Goal: Task Accomplishment & Management: Manage account settings

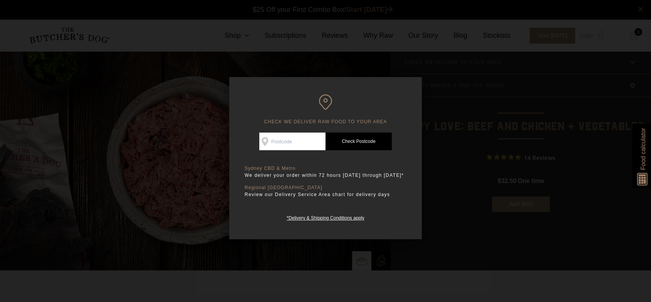
click at [286, 138] on input "Check Availability At" at bounding box center [292, 142] width 66 height 18
type input "2749"
click at [345, 140] on link "Check Postcode" at bounding box center [359, 142] width 66 height 18
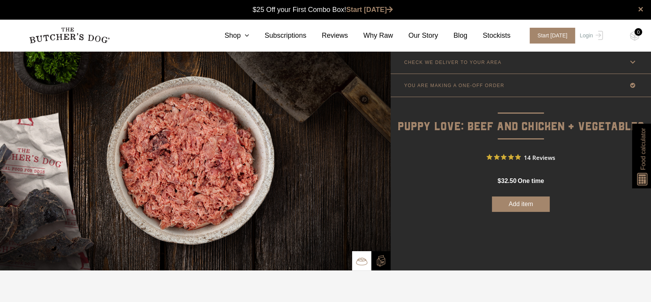
click at [633, 59] on icon at bounding box center [633, 62] width 10 height 10
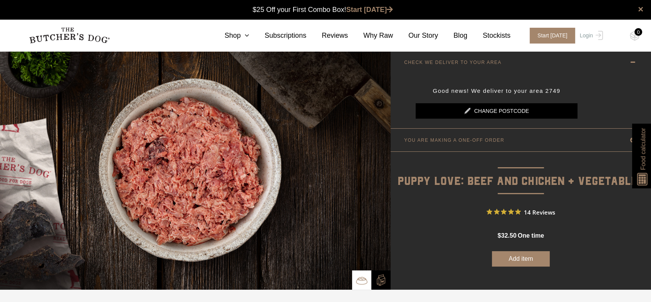
click at [633, 61] on icon at bounding box center [633, 62] width 10 height 10
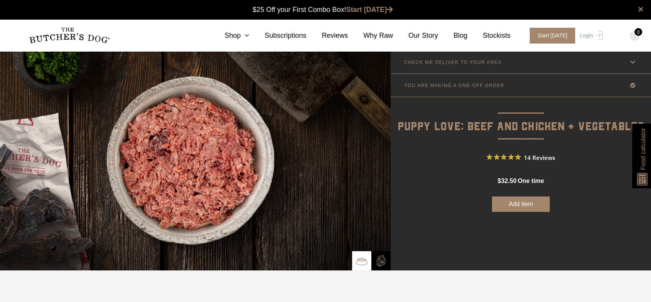
click at [632, 86] on icon at bounding box center [633, 86] width 10 height 10
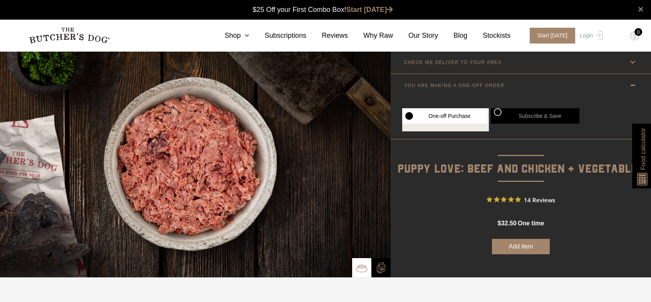
click at [520, 115] on label "Subscribe & Save" at bounding box center [535, 115] width 89 height 15
radio input "true"
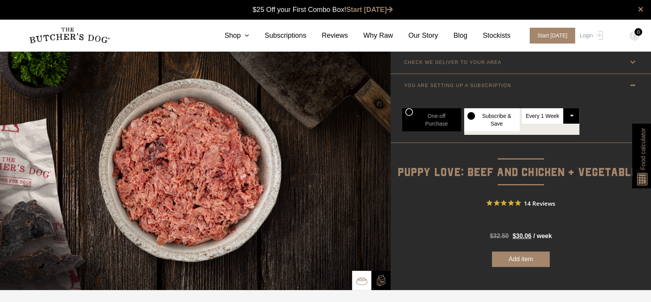
click at [570, 115] on select "Every 1 Week Every 2 Weeks Every 3 Weeks Every 4 Weeks Every 5 Weeks Every 6 We…" at bounding box center [551, 115] width 58 height 15
click at [567, 116] on select "Every 1 Week Every 2 Weeks Every 3 Weeks Every 4 Weeks Every 5 Weeks Every 6 We…" at bounding box center [551, 115] width 58 height 15
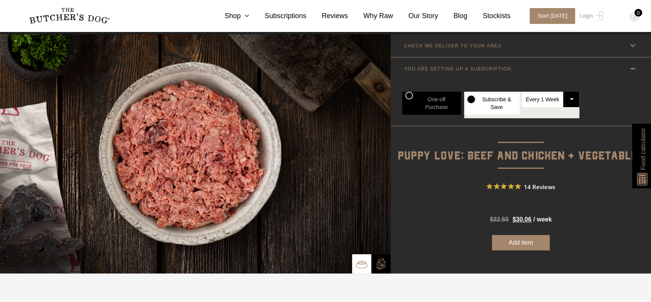
scroll to position [12, 0]
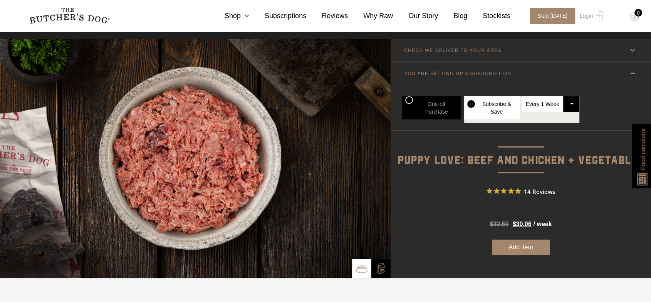
click at [415, 100] on label "One-off Purchase" at bounding box center [431, 107] width 59 height 23
radio input "true"
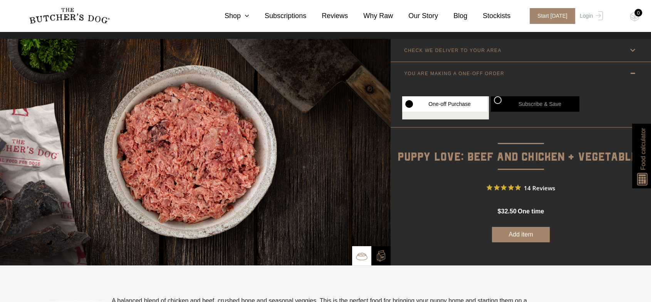
click at [510, 234] on button "Add item" at bounding box center [521, 234] width 58 height 15
click at [633, 71] on icon at bounding box center [633, 74] width 10 height 10
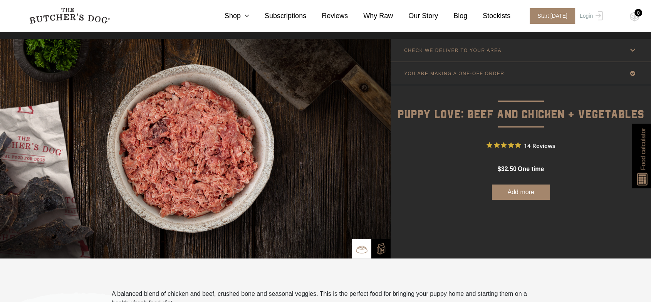
click at [640, 175] on img at bounding box center [643, 177] width 15 height 17
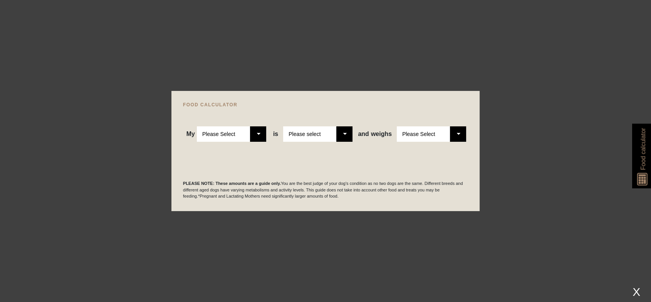
click at [260, 135] on select "Please Select Adult Dog Puppy" at bounding box center [231, 133] width 69 height 15
select select "puppy"
click at [197, 126] on select "Please Select Adult Dog Puppy" at bounding box center [231, 133] width 69 height 15
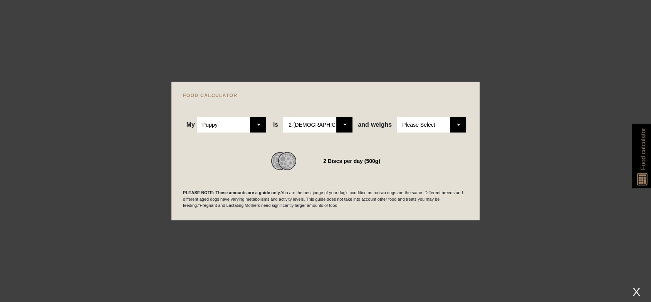
click at [341, 122] on select "Please Select 2-4 months old 4-5 months old 6-8 months old 8-12 months old" at bounding box center [317, 124] width 69 height 15
select select "5"
click at [284, 117] on select "Please Select 2-4 months old 4-5 months old 6-8 months old 8-12 months old" at bounding box center [317, 124] width 69 height 15
click at [457, 126] on select "Please Select 1kg 2kg 3kg 4kg 5kg 6kg 7kg 8kg 9kg 10kg 11kg 12kg 13kg 14kg 15kg…" at bounding box center [431, 124] width 69 height 15
select select "8"
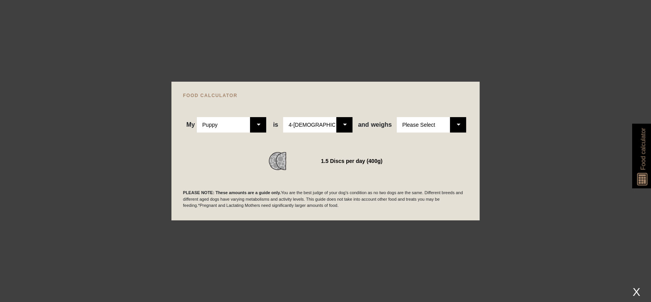
click at [397, 117] on select "Please Select 1kg 2kg 3kg 4kg 5kg 6kg 7kg 8kg 9kg 10kg 11kg 12kg 13kg 14kg 15kg…" at bounding box center [431, 124] width 69 height 15
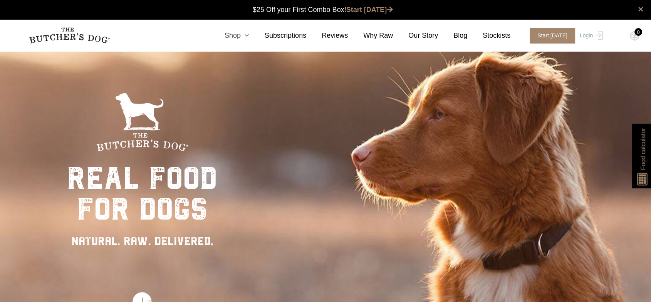
click at [249, 34] on icon at bounding box center [245, 35] width 8 height 7
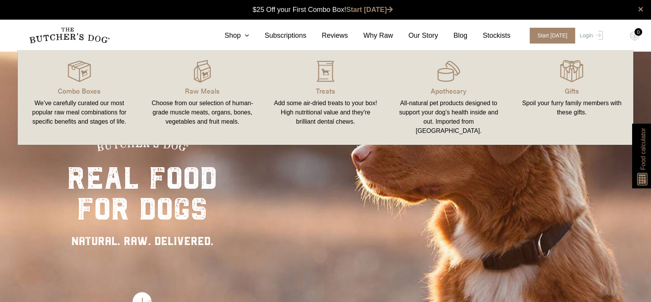
click at [211, 100] on div "Choose from our selection of human-grade muscle meats, organs, bones, vegetable…" at bounding box center [202, 113] width 105 height 28
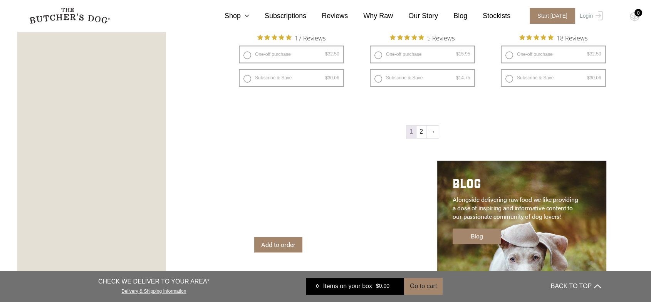
scroll to position [1112, 0]
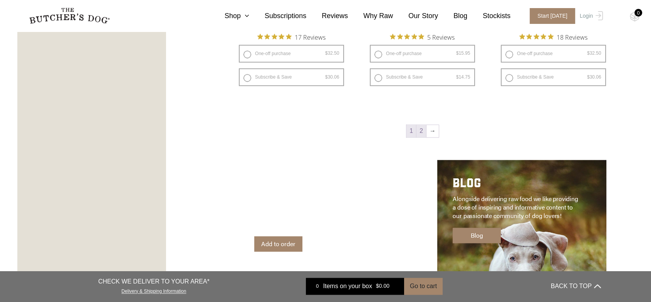
click at [422, 129] on link "2" at bounding box center [422, 131] width 10 height 12
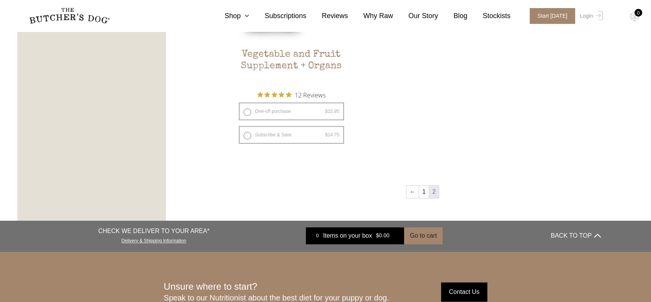
scroll to position [559, 0]
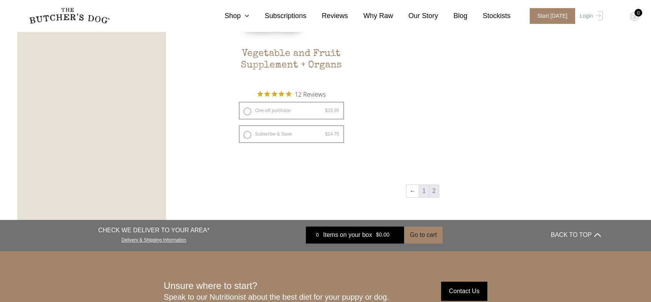
click at [424, 193] on link "1" at bounding box center [424, 191] width 10 height 12
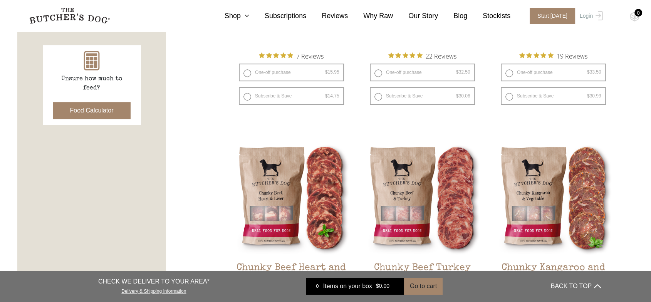
scroll to position [345, 0]
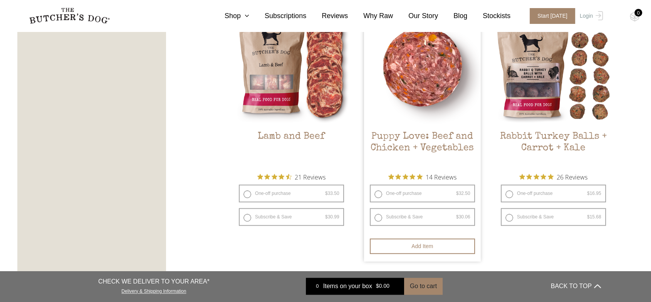
click at [406, 137] on h2 "Puppy Love: Beef and Chicken + Vegetables" at bounding box center [422, 149] width 117 height 36
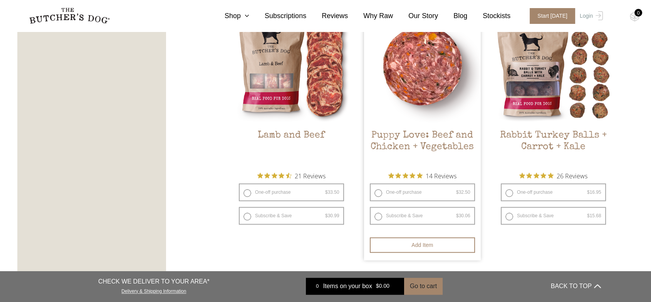
scroll to position [730, 0]
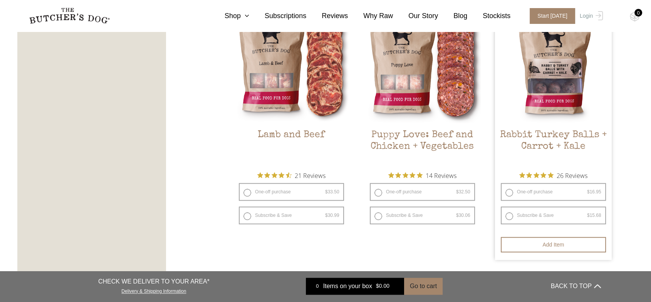
click at [511, 189] on label "One-off purchase $ 16.95 — or subscribe and save 7.5%" at bounding box center [553, 192] width 105 height 18
radio input "true"
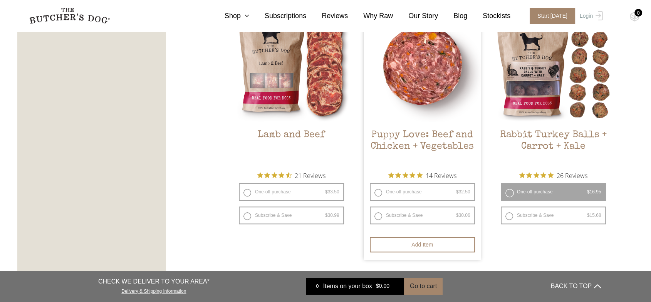
click at [376, 191] on label "One-off purchase $ 32.50 — or subscribe and save 7.5%" at bounding box center [422, 192] width 105 height 18
radio input "true"
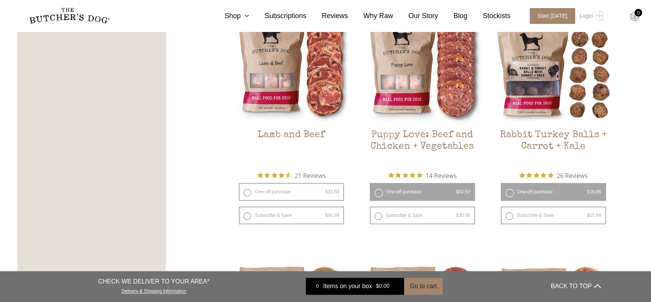
click at [637, 17] on img at bounding box center [635, 17] width 10 height 10
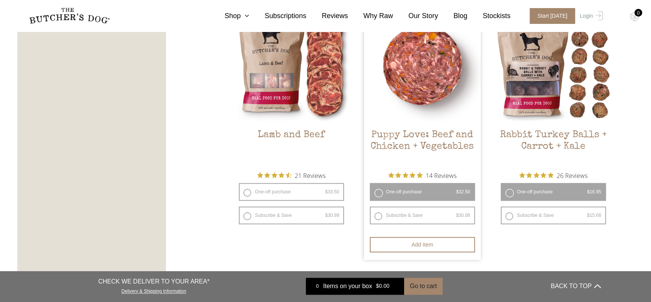
click at [388, 190] on label "One-off purchase $ 32.50 — or subscribe and save 7.5%" at bounding box center [422, 192] width 105 height 18
click at [407, 241] on button "Add item" at bounding box center [422, 244] width 105 height 15
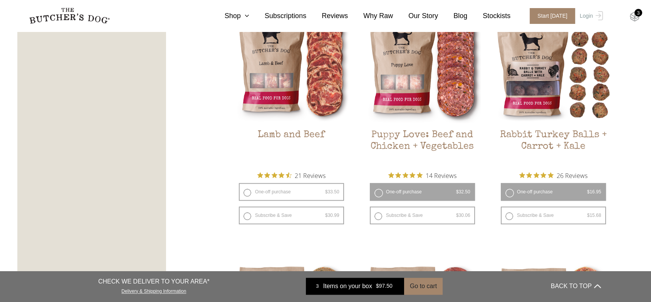
click at [636, 17] on img at bounding box center [635, 17] width 10 height 10
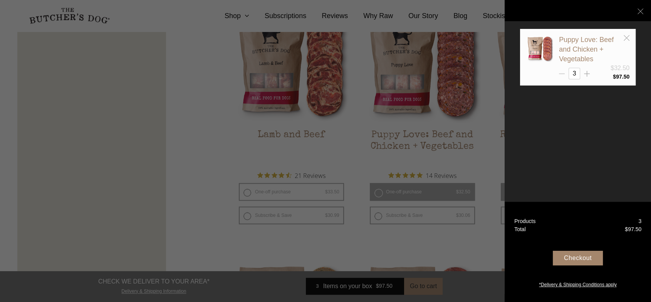
click at [561, 73] on icon at bounding box center [562, 74] width 6 height 6
type input "1"
click at [642, 12] on icon at bounding box center [641, 11] width 6 height 6
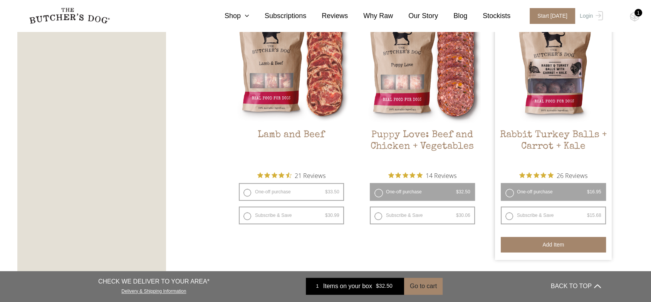
click at [558, 245] on button "Add item" at bounding box center [553, 244] width 105 height 15
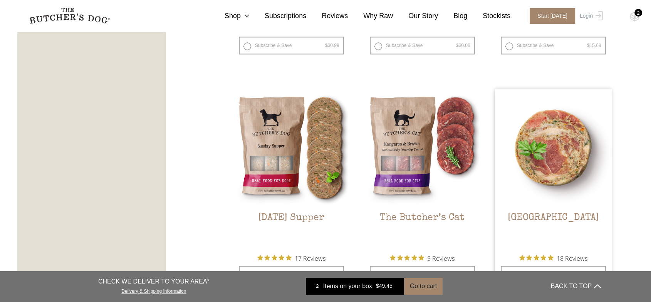
scroll to position [900, 0]
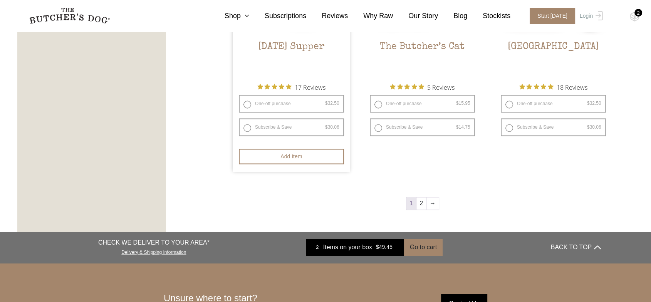
click at [315, 45] on h2 "Sunday Supper" at bounding box center [291, 59] width 117 height 36
click at [297, 45] on h2 "Sunday Supper" at bounding box center [291, 59] width 117 height 36
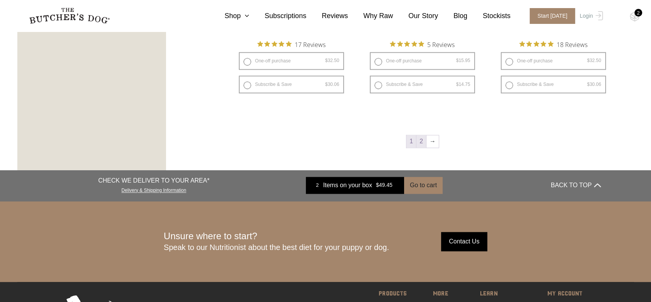
scroll to position [1115, 0]
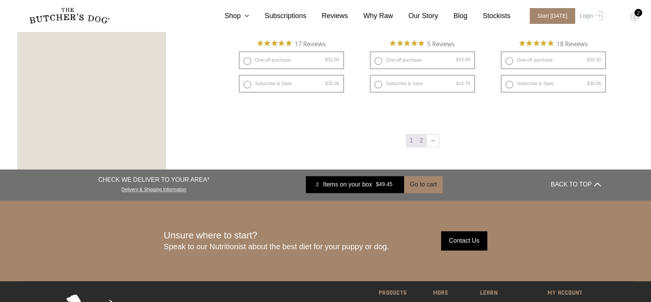
click at [423, 141] on link "2" at bounding box center [422, 140] width 10 height 12
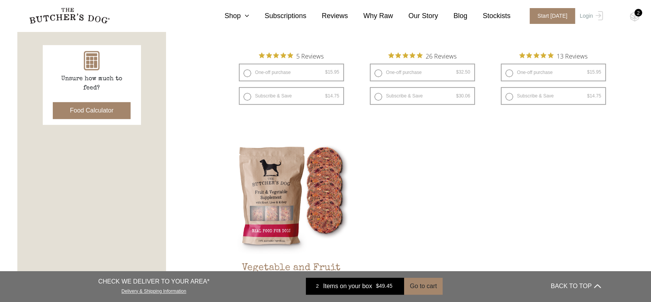
scroll to position [345, 0]
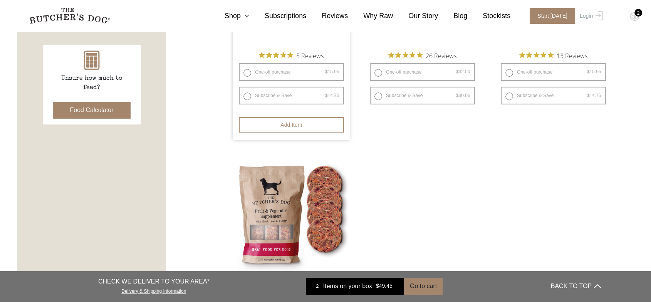
click at [249, 70] on label "One-off purchase $ 15.95 — or subscribe and save 7.5%" at bounding box center [291, 72] width 105 height 18
radio input "true"
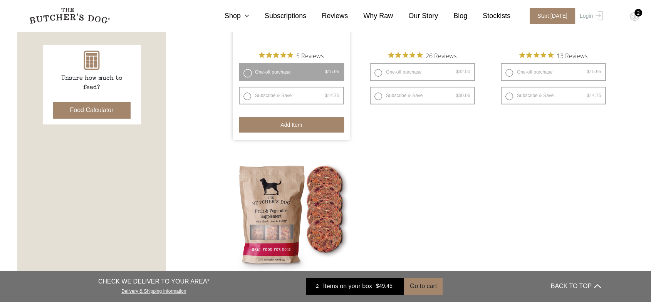
click at [290, 127] on button "Add item" at bounding box center [291, 124] width 105 height 15
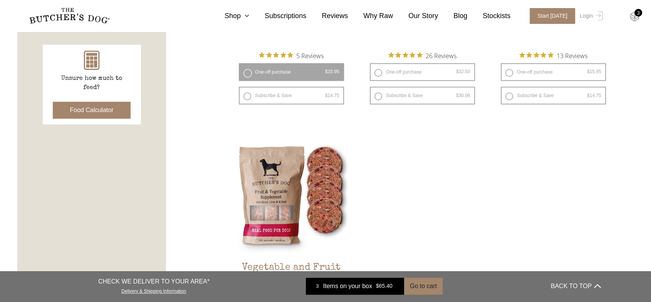
click at [635, 14] on img at bounding box center [635, 17] width 10 height 10
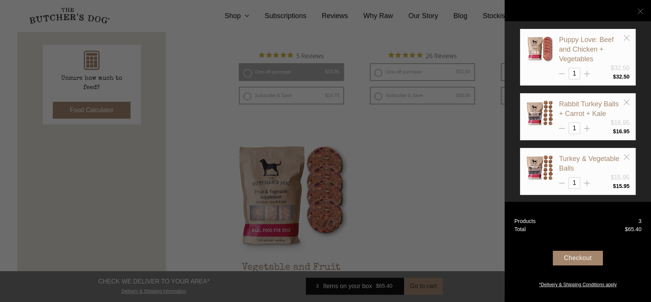
click at [638, 9] on icon at bounding box center [641, 11] width 6 height 6
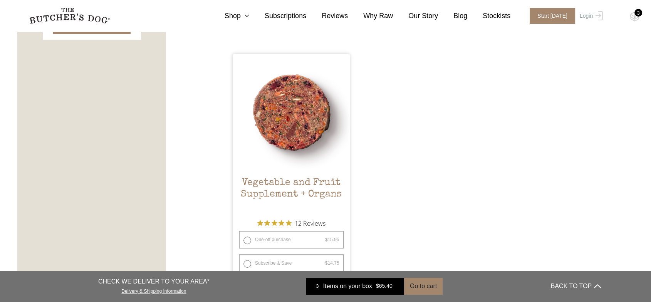
scroll to position [431, 0]
click at [259, 238] on label "One-off purchase $ 15.95 — or subscribe and save 7.5%" at bounding box center [291, 239] width 105 height 18
radio input "true"
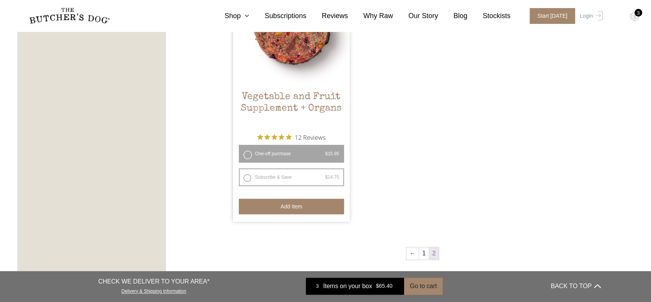
scroll to position [516, 0]
click at [286, 205] on button "Add item" at bounding box center [291, 205] width 105 height 15
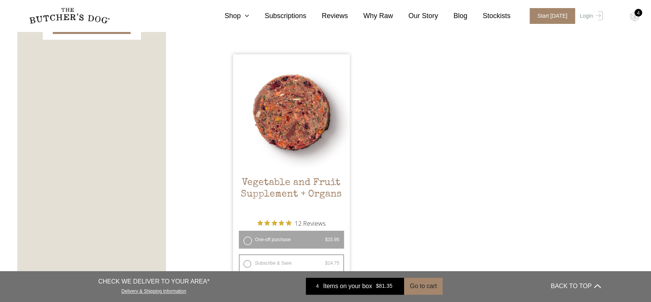
scroll to position [431, 0]
click at [267, 187] on h2 "Vegetable and Fruit Supplement + Organs" at bounding box center [291, 194] width 117 height 36
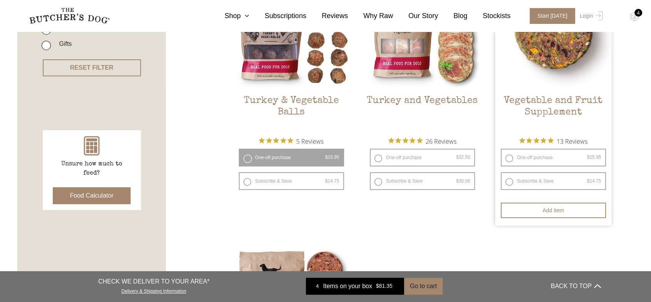
scroll to position [259, 0]
click at [522, 156] on label "One-off purchase $ 15.95 — or subscribe and save 7.5%" at bounding box center [553, 158] width 105 height 18
radio input "true"
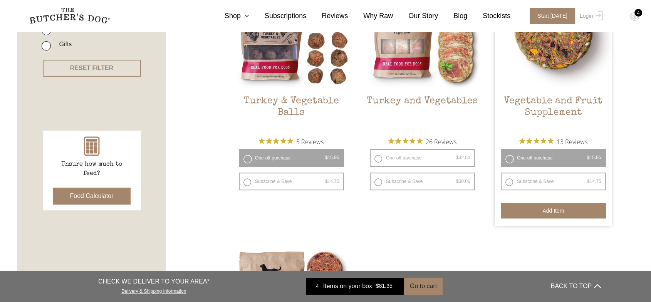
click at [546, 209] on button "Add item" at bounding box center [553, 210] width 105 height 15
click at [534, 102] on h2 "Vegetable and Fruit Supplement" at bounding box center [553, 114] width 117 height 36
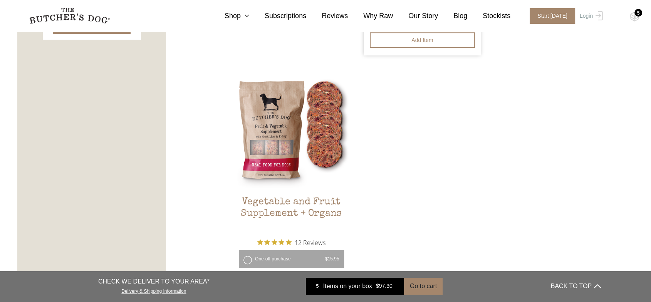
scroll to position [430, 0]
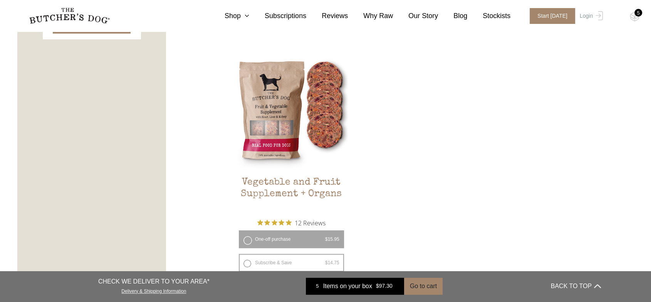
click at [635, 12] on div "5" at bounding box center [639, 13] width 8 height 8
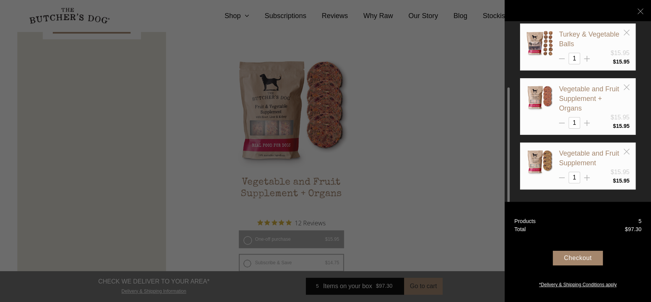
scroll to position [126, 0]
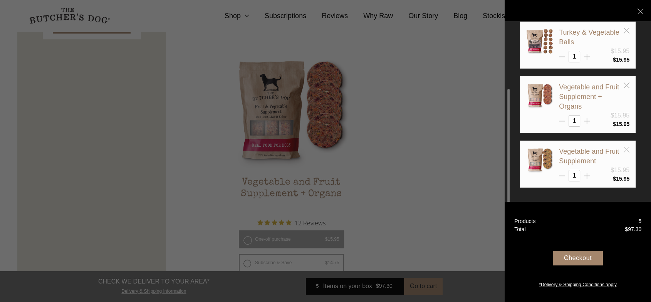
click at [626, 151] on line at bounding box center [626, 149] width 5 height 5
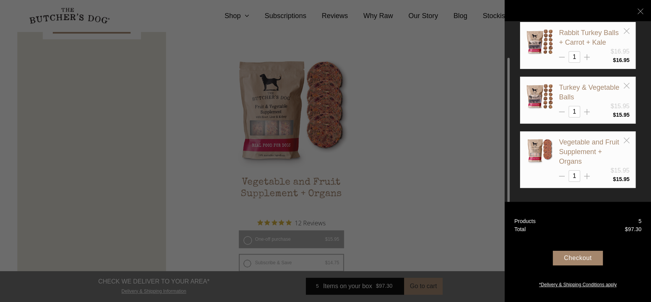
scroll to position [71, 0]
click at [586, 146] on link "Vegetable and Fruit Supplement + Organs" at bounding box center [589, 151] width 60 height 27
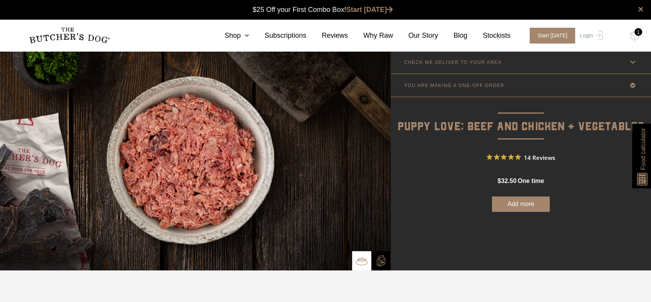
click at [518, 207] on button "Add more" at bounding box center [521, 204] width 58 height 15
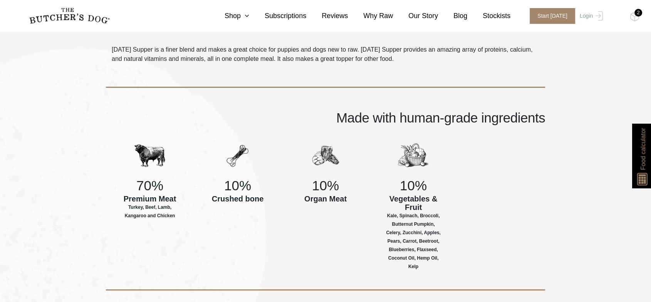
scroll to position [257, 0]
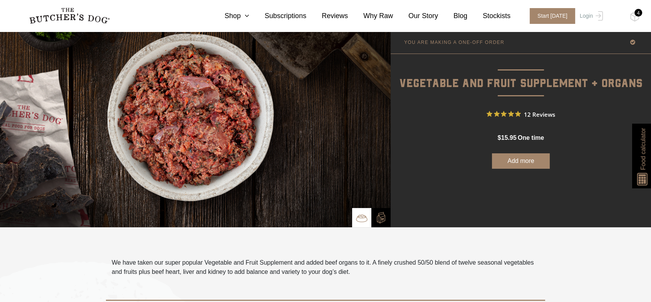
scroll to position [43, 0]
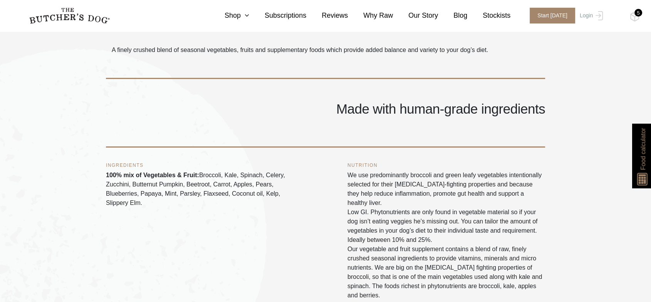
scroll to position [256, 0]
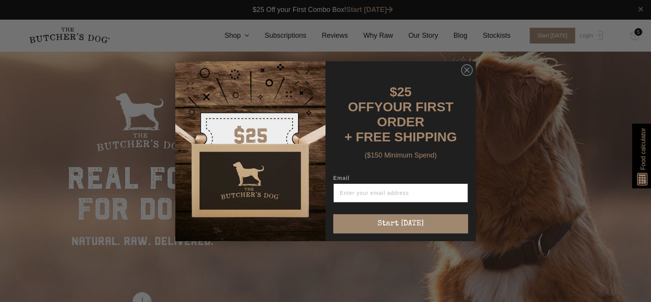
click at [376, 190] on input "Email" at bounding box center [400, 192] width 135 height 19
type input "[EMAIL_ADDRESS][DOMAIN_NAME]"
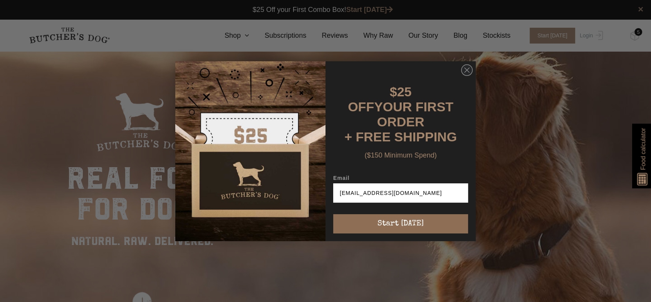
click at [367, 220] on button "Start [DATE]" at bounding box center [400, 223] width 135 height 19
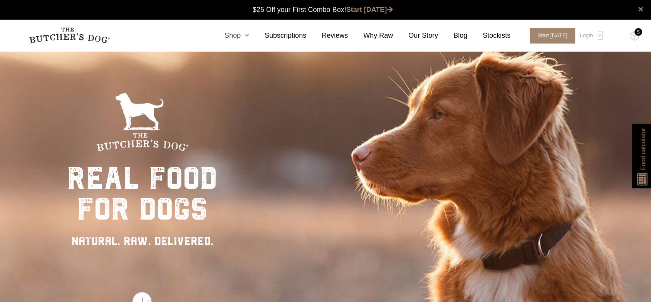
click at [246, 37] on link "Shop" at bounding box center [229, 35] width 40 height 10
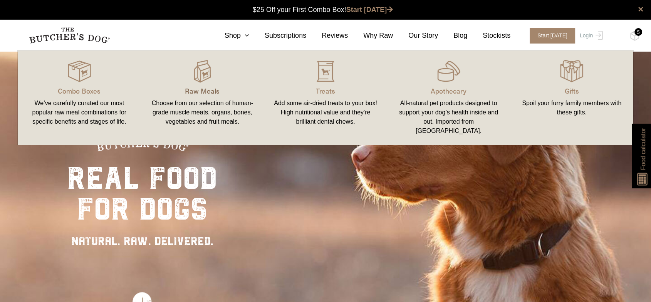
click at [210, 88] on p "Raw Meals" at bounding box center [202, 91] width 105 height 10
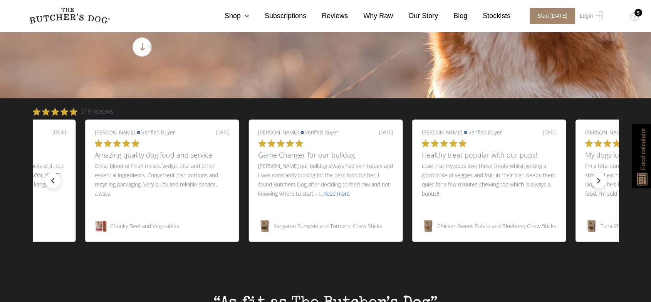
scroll to position [256, 0]
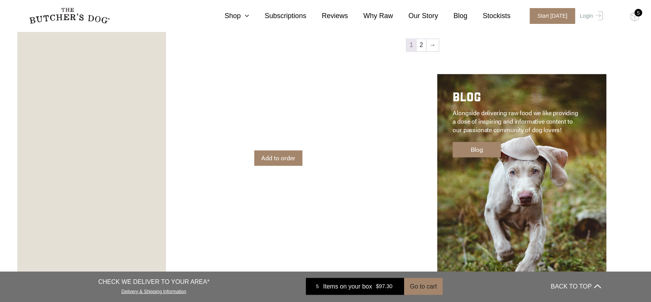
scroll to position [1199, 0]
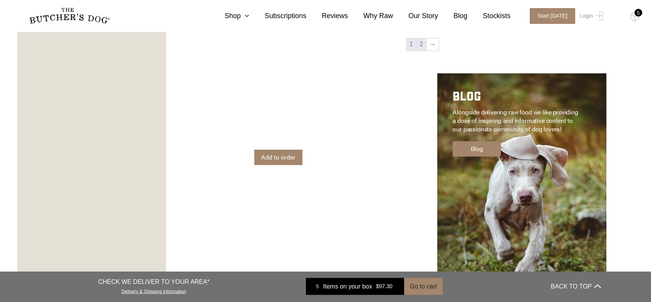
click at [423, 44] on link "2" at bounding box center [422, 44] width 10 height 12
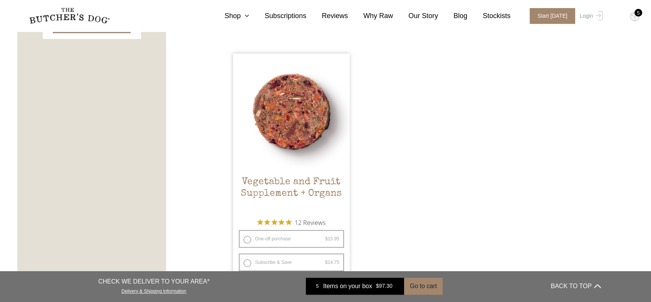
scroll to position [431, 0]
click at [288, 188] on h2 "Vegetable and Fruit Supplement + Organs" at bounding box center [291, 194] width 117 height 36
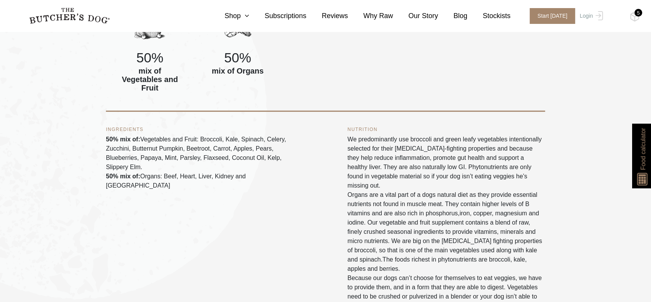
scroll to position [385, 0]
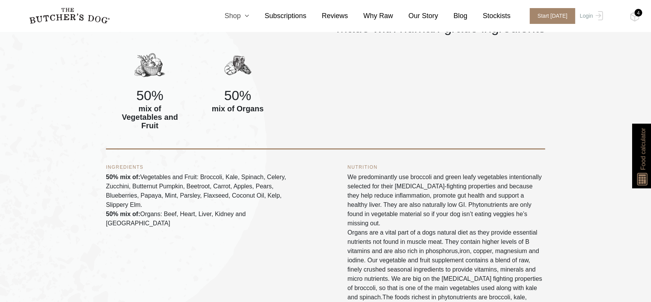
scroll to position [346, 0]
click at [249, 14] on link "Shop" at bounding box center [229, 16] width 40 height 10
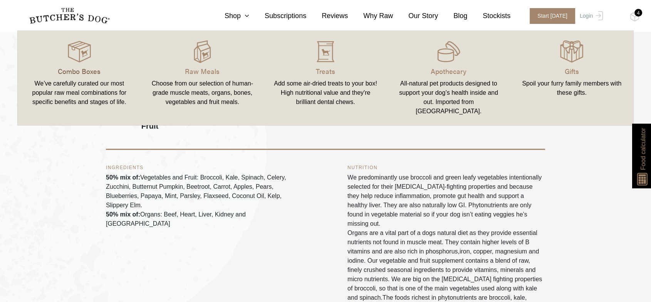
click at [83, 70] on p "Combo Boxes" at bounding box center [79, 71] width 105 height 10
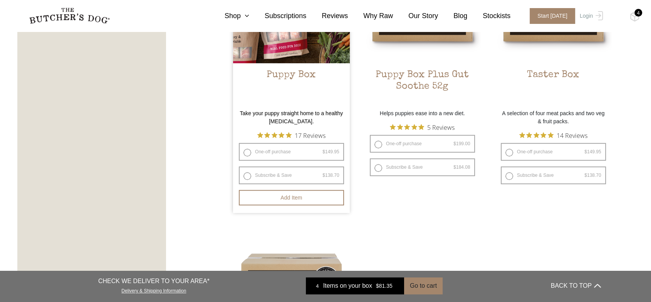
scroll to position [555, 0]
click at [292, 76] on h2 "Puppy Box" at bounding box center [291, 87] width 117 height 36
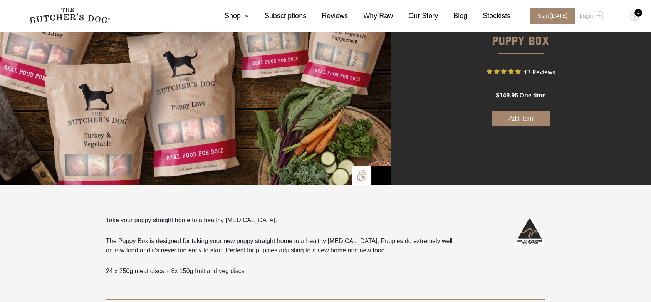
scroll to position [85, 0]
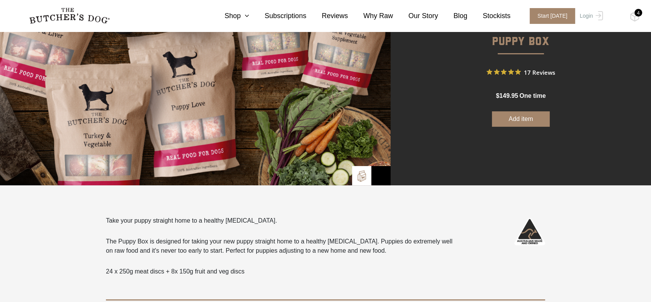
click at [530, 118] on button "Add item" at bounding box center [521, 118] width 58 height 15
click at [639, 13] on div "4" at bounding box center [639, 13] width 8 height 8
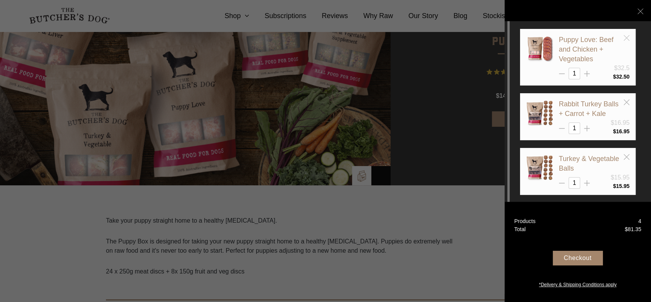
click at [626, 37] on line at bounding box center [626, 37] width 5 height 5
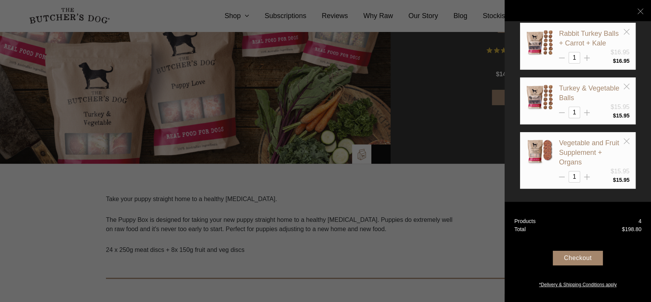
scroll to position [107, 0]
click at [643, 12] on icon at bounding box center [641, 11] width 6 height 6
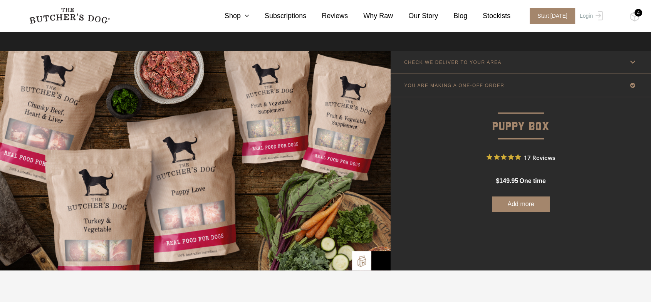
scroll to position [0, 0]
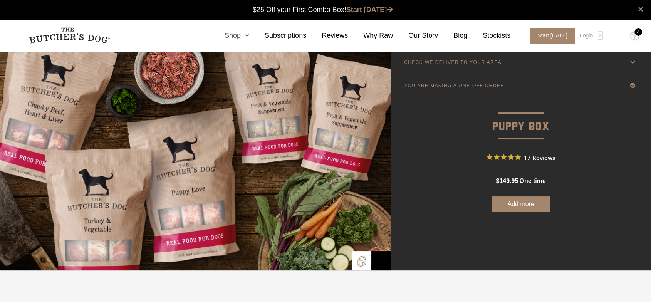
click at [246, 34] on link "Shop" at bounding box center [229, 35] width 40 height 10
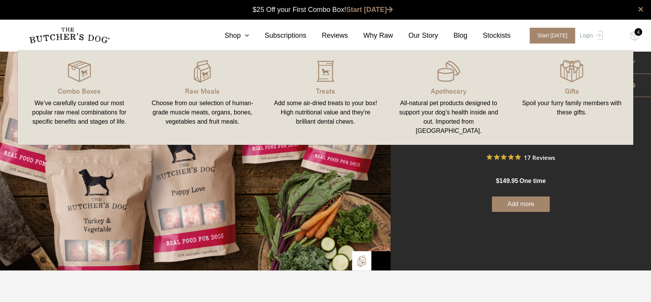
click at [321, 103] on div "Add some air-dried treats to your box! High nutritional value and they're brill…" at bounding box center [325, 113] width 105 height 28
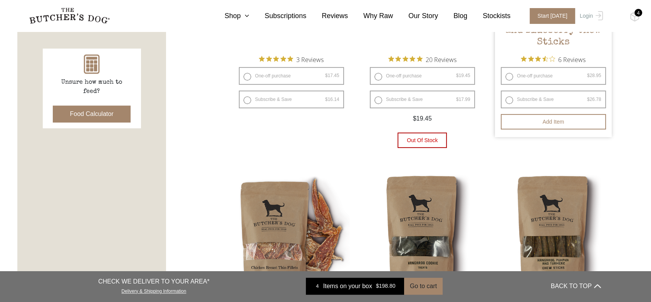
scroll to position [342, 0]
click at [527, 74] on label "One-off purchase $ 28.95 — or subscribe and save 7.5%" at bounding box center [553, 76] width 105 height 18
radio input "true"
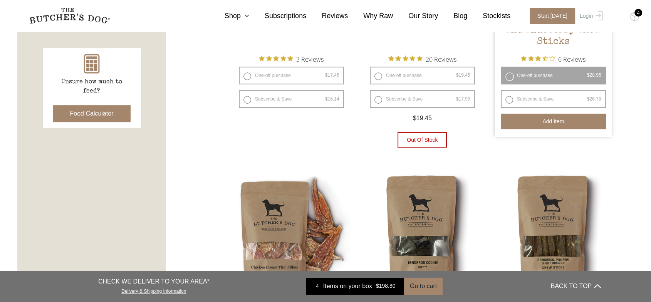
click at [550, 119] on button "Add item" at bounding box center [553, 121] width 105 height 15
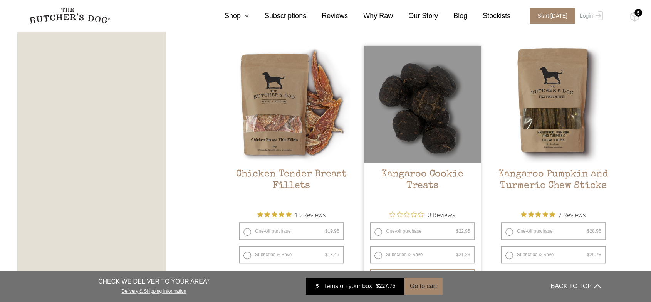
scroll to position [470, 0]
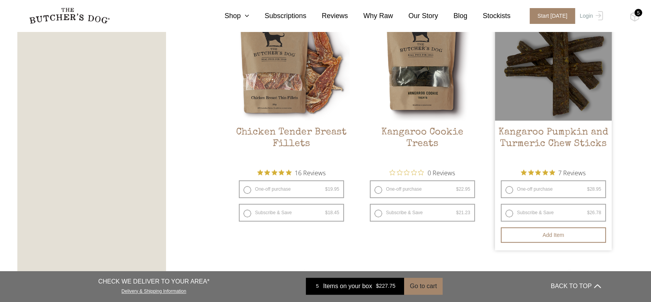
click at [508, 192] on label "One-off purchase $ 28.95 — or subscribe and save 7.5%" at bounding box center [553, 189] width 105 height 18
radio input "true"
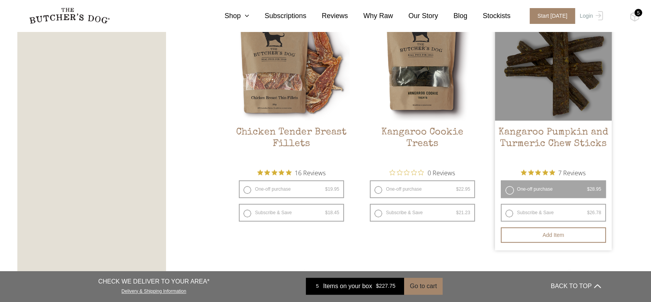
radio input "false"
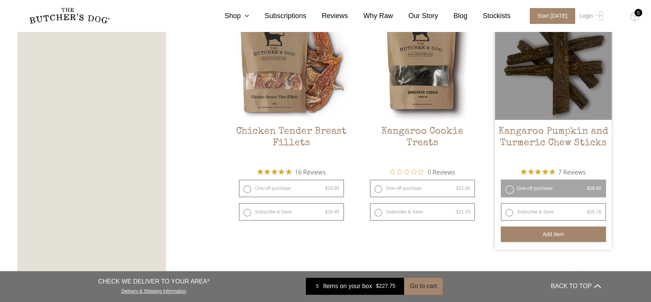
scroll to position [512, 0]
click at [561, 230] on button "Add item" at bounding box center [553, 233] width 105 height 15
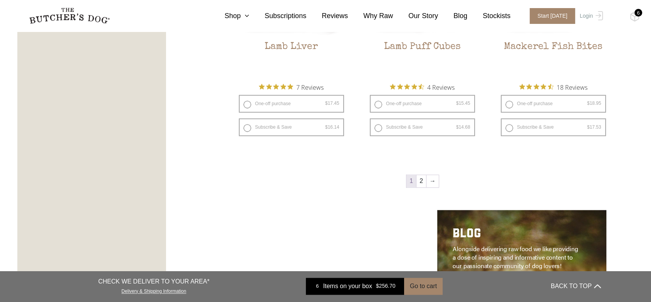
scroll to position [1112, 0]
click at [422, 181] on link "2" at bounding box center [422, 181] width 10 height 12
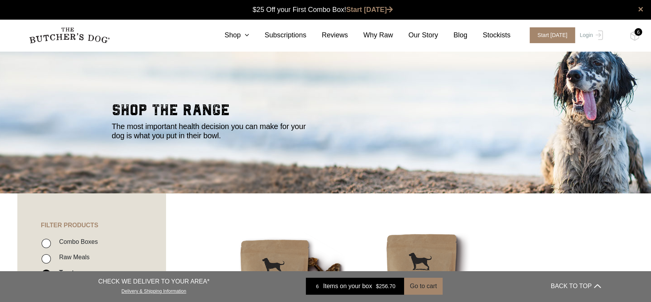
click at [637, 30] on div "6" at bounding box center [639, 32] width 8 height 8
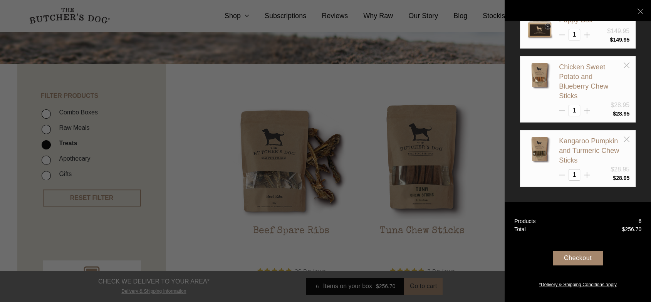
scroll to position [130, 0]
click at [643, 12] on icon at bounding box center [641, 11] width 6 height 6
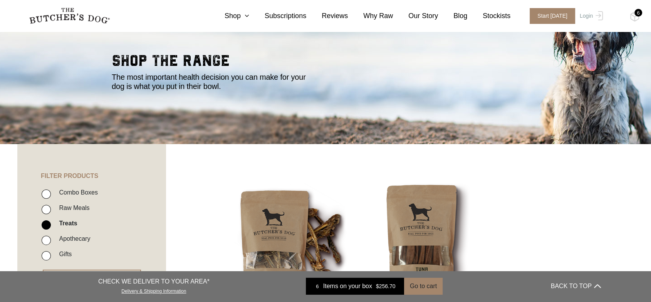
scroll to position [47, 0]
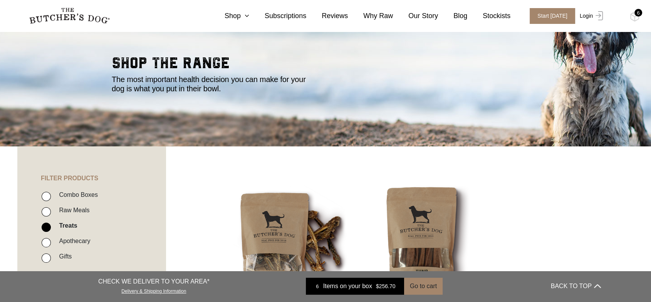
click at [586, 14] on link "Login" at bounding box center [590, 16] width 25 height 16
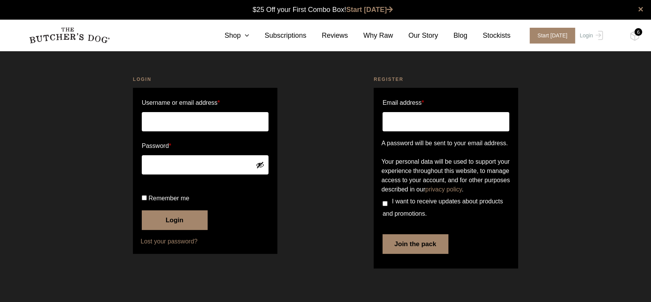
click at [403, 119] on input "Email address *" at bounding box center [446, 121] width 127 height 19
type input "jjules19@bigpond.com"
click at [385, 206] on input "I want to receive updates about products and promotions." at bounding box center [385, 203] width 5 height 5
checkbox input "true"
click at [417, 254] on button "Join the pack" at bounding box center [416, 243] width 66 height 19
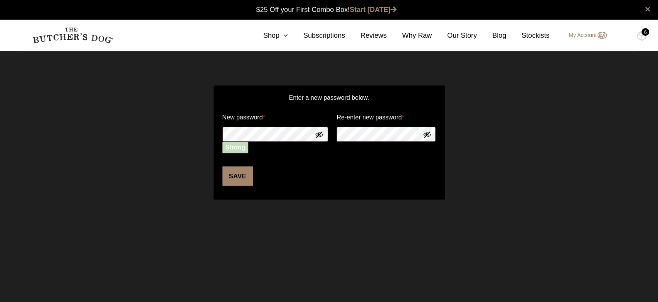
click at [320, 134] on button "Show password" at bounding box center [319, 134] width 8 height 8
click at [231, 173] on button "Save" at bounding box center [237, 175] width 30 height 19
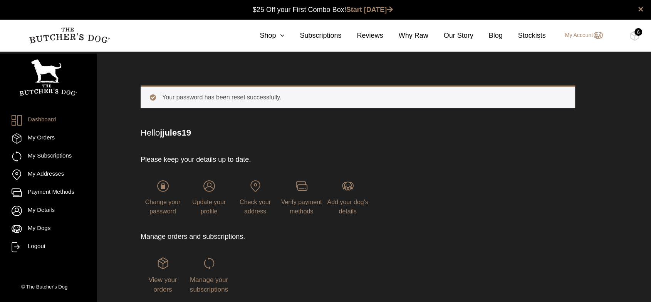
click at [211, 206] on div "Update your profile" at bounding box center [209, 198] width 44 height 36
click at [210, 210] on span "Update your profile" at bounding box center [209, 207] width 34 height 16
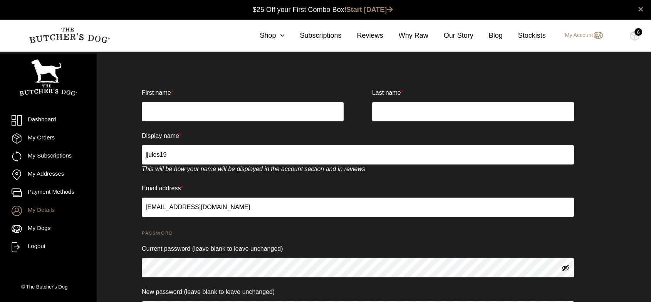
click at [180, 111] on input "First name *" at bounding box center [243, 111] width 202 height 19
type input "[PERSON_NAME]"
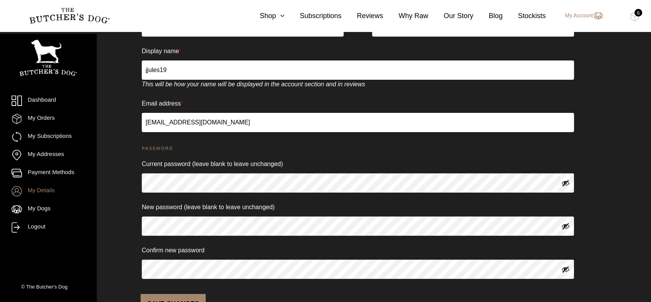
scroll to position [85, 0]
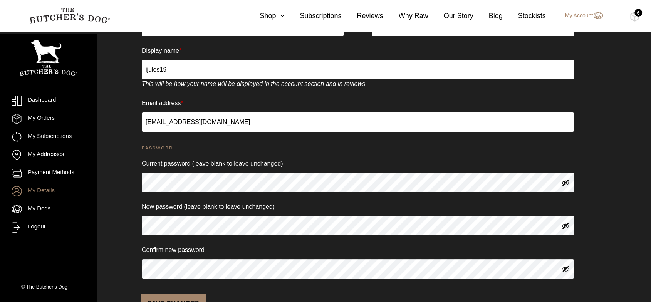
click at [566, 183] on button "Show password" at bounding box center [565, 182] width 8 height 8
click at [284, 153] on legend "Password" at bounding box center [359, 147] width 435 height 17
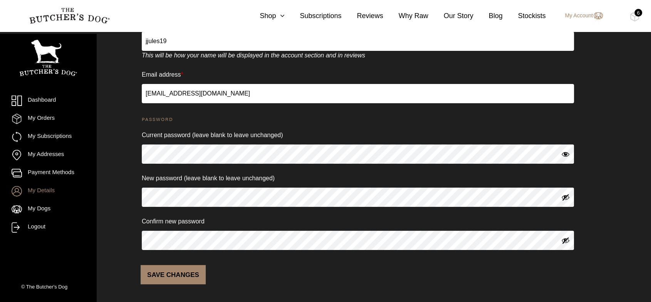
scroll to position [115, 0]
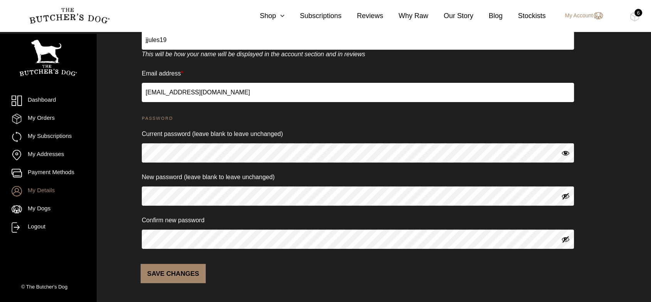
click at [178, 277] on button "Save changes" at bounding box center [173, 273] width 65 height 19
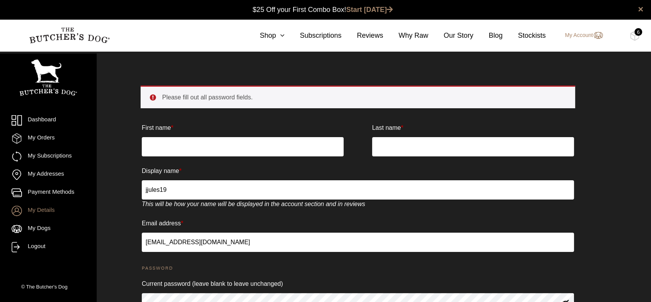
click at [189, 148] on input "First name *" at bounding box center [243, 146] width 202 height 19
type input "[PERSON_NAME]"
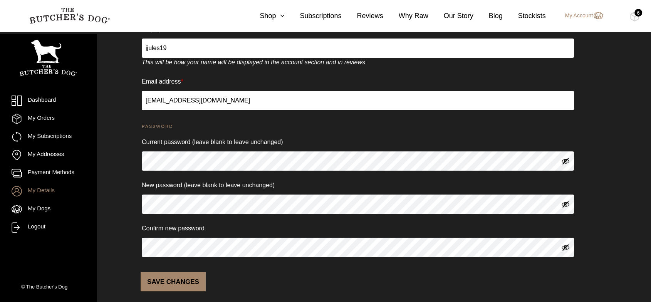
scroll to position [150, 0]
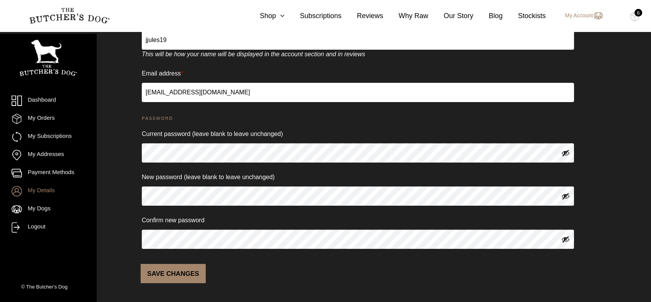
click at [95, 153] on div "Dashboard My Orders My Subscriptions My Addresses Payment Methods My Details My…" at bounding box center [325, 109] width 651 height 386
click at [180, 271] on button "Save changes" at bounding box center [173, 273] width 65 height 19
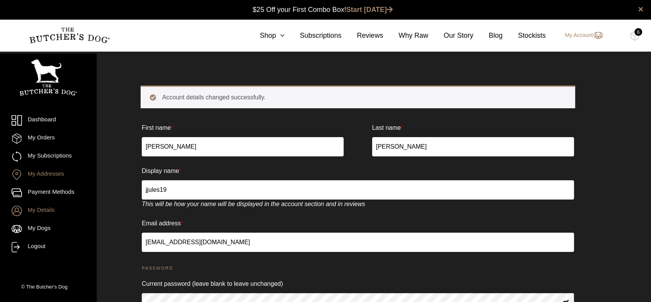
click at [53, 170] on link "My Addresses" at bounding box center [48, 175] width 73 height 10
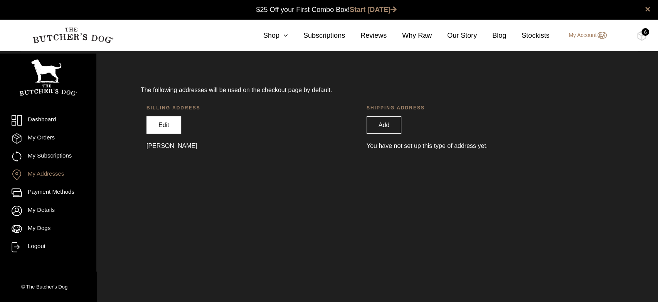
click at [160, 124] on link "Edit" at bounding box center [163, 124] width 35 height 17
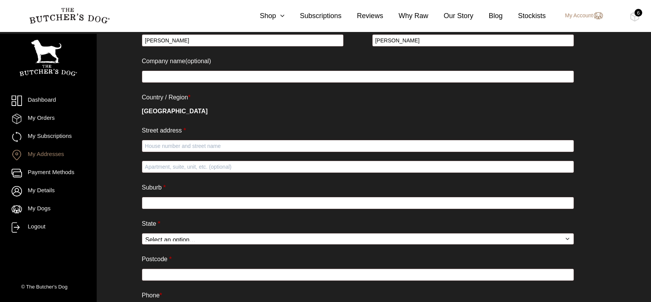
scroll to position [128, 0]
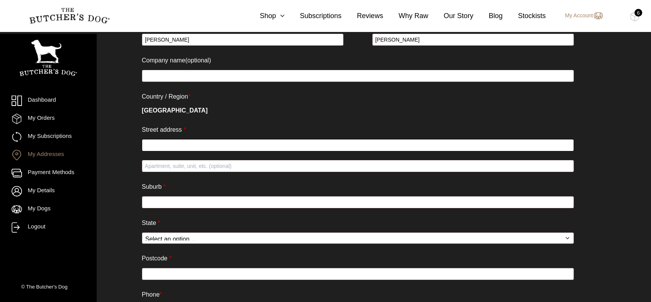
click at [182, 145] on input "Street address *" at bounding box center [358, 145] width 432 height 12
type input "174B Linden Crescent"
type input "Cranebrook"
select select "NSW"
type input "2749"
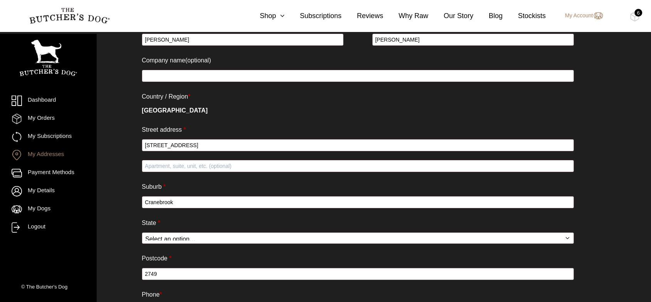
type input "0418438806"
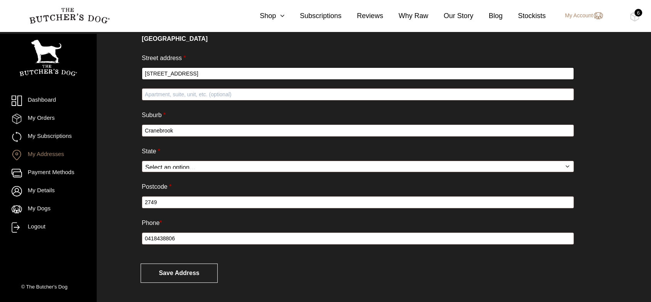
scroll to position [207, 0]
click at [178, 271] on button "Save address" at bounding box center [179, 273] width 77 height 19
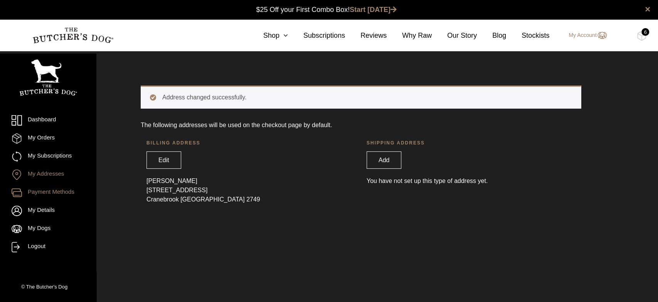
click at [45, 195] on link "Payment Methods" at bounding box center [48, 193] width 73 height 10
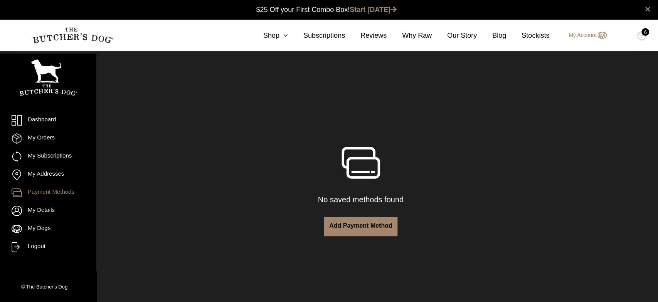
click at [358, 225] on link "Add payment method" at bounding box center [360, 226] width 73 height 19
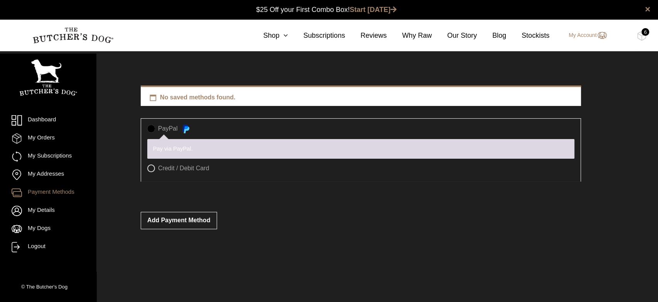
click at [148, 129] on label "PayPal" at bounding box center [360, 129] width 427 height 8
click at [166, 126] on label "PayPal" at bounding box center [360, 129] width 427 height 8
click at [50, 209] on link "My Details" at bounding box center [48, 211] width 73 height 10
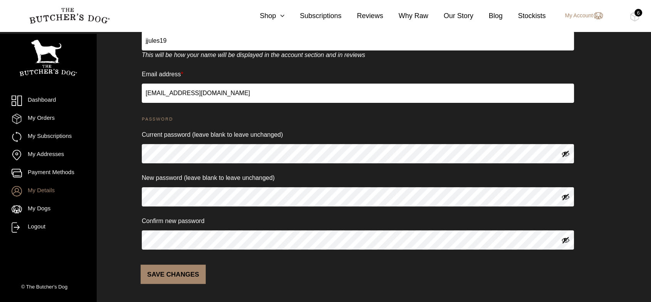
scroll to position [115, 0]
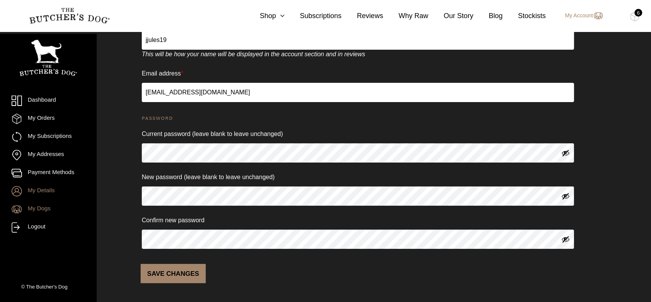
click at [42, 208] on link "My Dogs" at bounding box center [48, 209] width 73 height 10
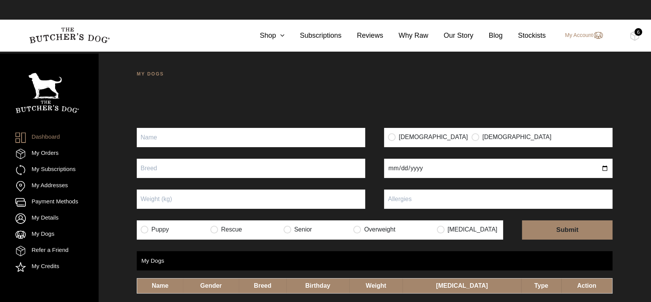
click at [154, 138] on input "Puppy" at bounding box center [251, 137] width 228 height 19
type input "Dixie"
click at [395, 136] on input "radio" at bounding box center [392, 137] width 8 height 8
radio input "true"
click at [153, 169] on input "text" at bounding box center [251, 168] width 228 height 19
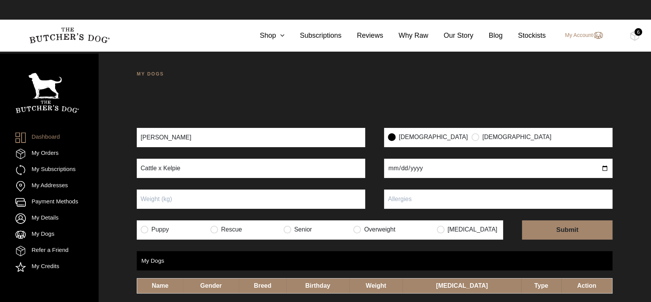
type input "Cattle x Kelpie"
click at [167, 195] on input "Puppy" at bounding box center [251, 199] width 228 height 19
click at [361, 228] on input "radio" at bounding box center [357, 229] width 8 height 8
radio input "true"
click at [291, 226] on input "radio" at bounding box center [288, 229] width 8 height 8
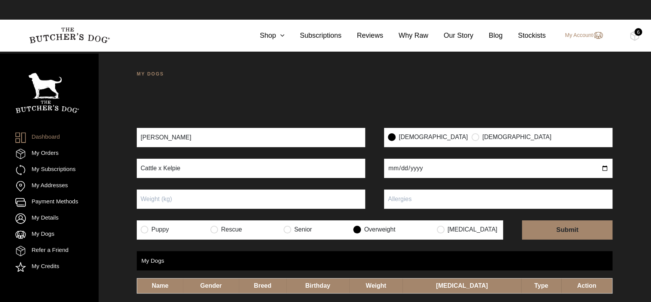
radio input "true"
click at [426, 169] on input "date" at bounding box center [498, 168] width 228 height 19
type input "2016-06-27"
click at [203, 196] on input "Puppy" at bounding box center [251, 199] width 228 height 19
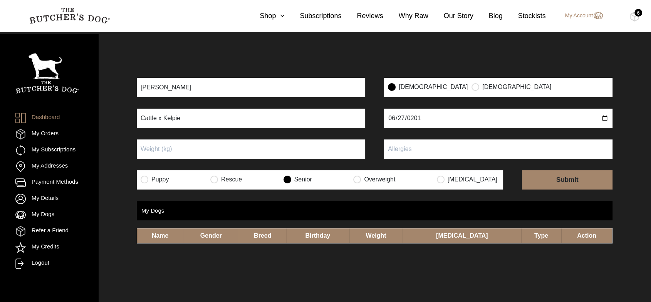
scroll to position [51, 0]
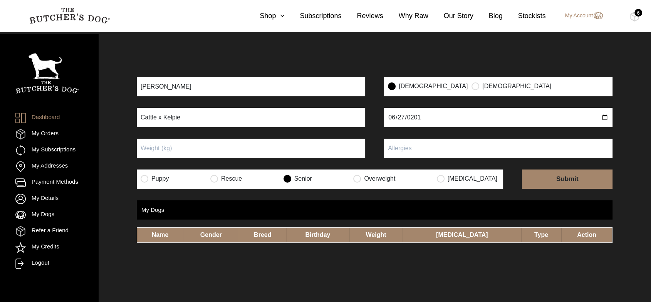
click at [169, 234] on span "Name" at bounding box center [160, 235] width 17 height 7
click at [563, 181] on input "submit" at bounding box center [567, 179] width 91 height 19
click at [432, 145] on input "text" at bounding box center [498, 148] width 228 height 19
click at [569, 143] on input "text" at bounding box center [498, 148] width 228 height 19
type input "n/a"
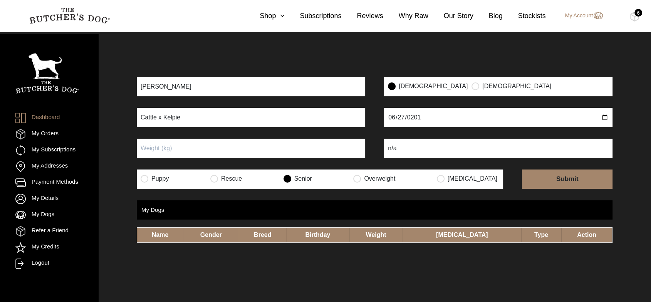
click at [598, 177] on input "submit" at bounding box center [567, 179] width 91 height 19
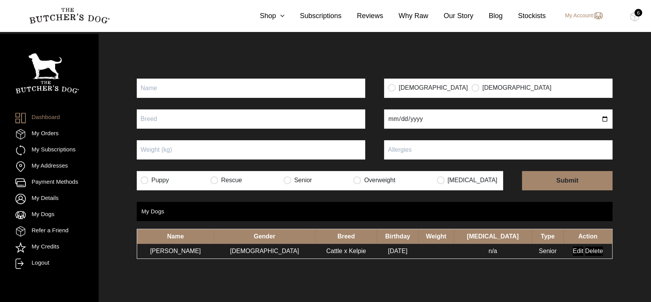
scroll to position [60, 0]
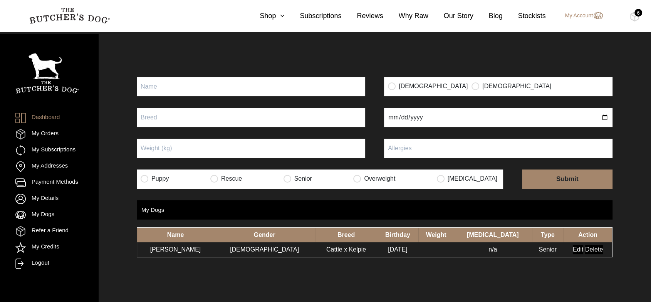
click at [189, 89] on input "Puppy" at bounding box center [251, 86] width 228 height 19
type input "Mango"
click at [389, 85] on input "radio" at bounding box center [392, 86] width 8 height 8
radio input "true"
click at [395, 116] on input "date" at bounding box center [498, 117] width 228 height 19
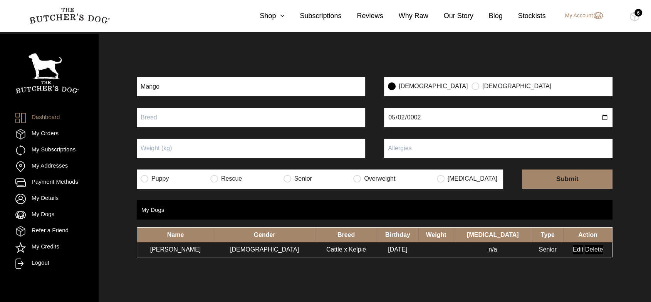
type input "0025-05-02"
type input "2025-05-02"
click at [228, 106] on form "Mango Female Male 2025-05-02 Puppy Rescue Senior Overweight Underweight" at bounding box center [375, 133] width 476 height 112
click at [163, 115] on input "text" at bounding box center [251, 117] width 228 height 19
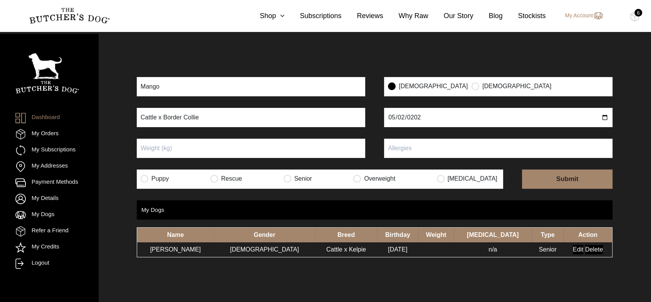
type input "Cattle x Border Collie"
click at [150, 175] on label "Puppy" at bounding box center [155, 179] width 28 height 8
click at [147, 180] on input "radio" at bounding box center [145, 179] width 8 height 8
radio input "true"
click at [447, 155] on input "text" at bounding box center [498, 148] width 228 height 19
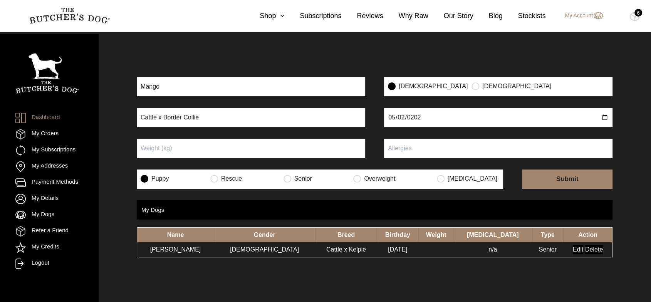
type input "n/a"
click at [557, 175] on input "submit" at bounding box center [567, 179] width 91 height 19
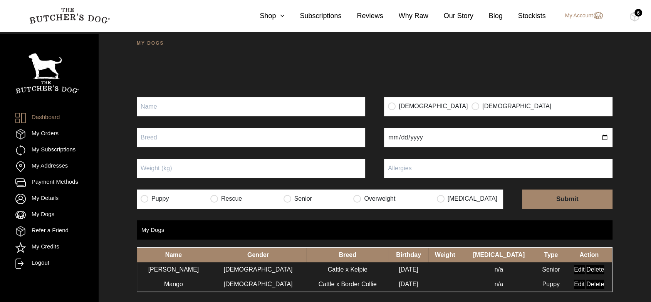
scroll to position [60, 0]
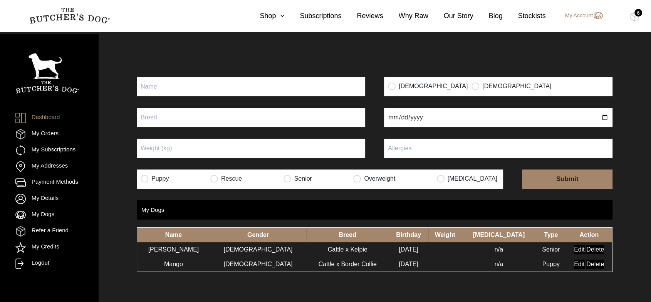
click at [635, 14] on div "6" at bounding box center [639, 13] width 8 height 8
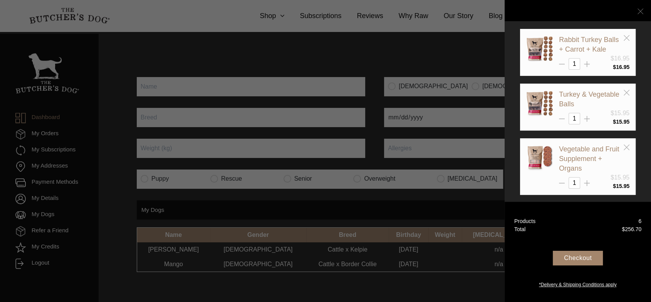
click at [642, 13] on icon at bounding box center [641, 11] width 6 height 6
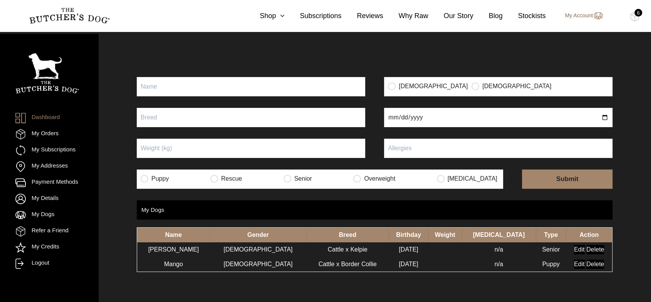
click at [584, 14] on link "My Account" at bounding box center [580, 15] width 45 height 9
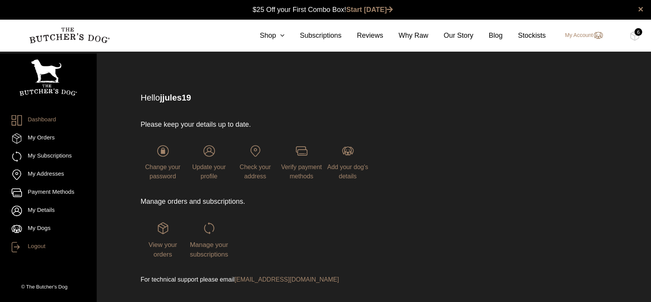
click at [29, 248] on link "Logout" at bounding box center [48, 247] width 73 height 10
